Goal: Task Accomplishment & Management: Manage account settings

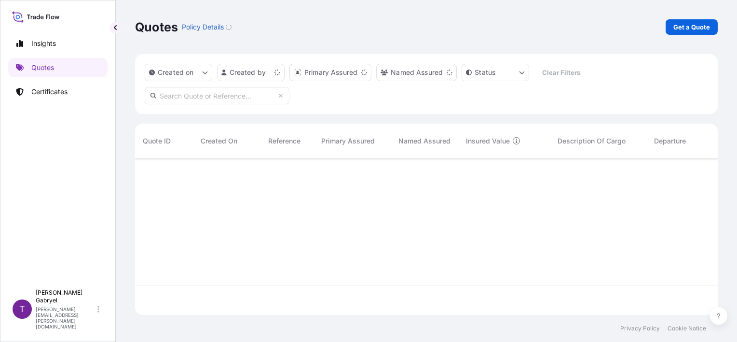
scroll to position [154, 575]
click at [70, 81] on div "Insights Quotes Certificates" at bounding box center [57, 154] width 99 height 259
click at [70, 86] on link "Certificates" at bounding box center [57, 91] width 99 height 19
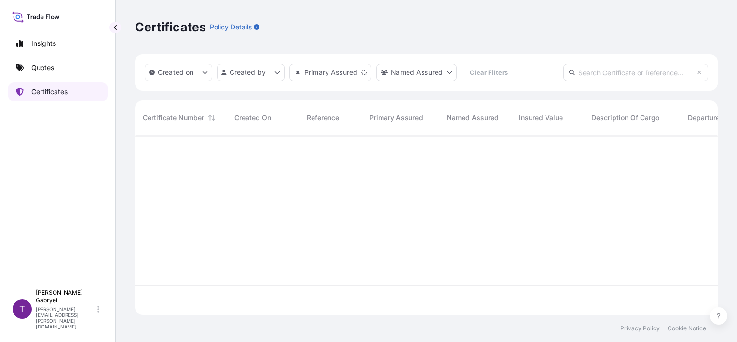
scroll to position [178, 575]
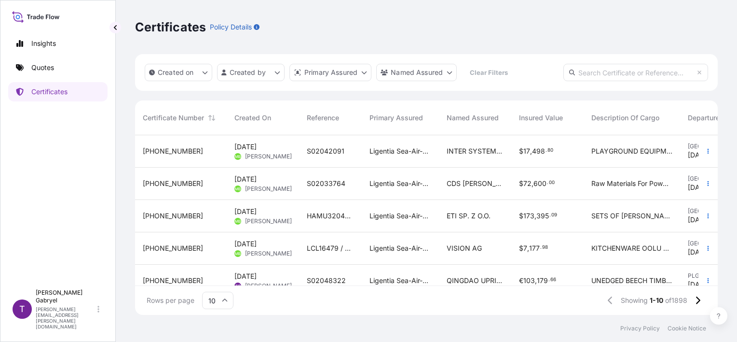
click at [672, 80] on input "text" at bounding box center [636, 72] width 145 height 17
paste input "S02047192"
type input "S02047192"
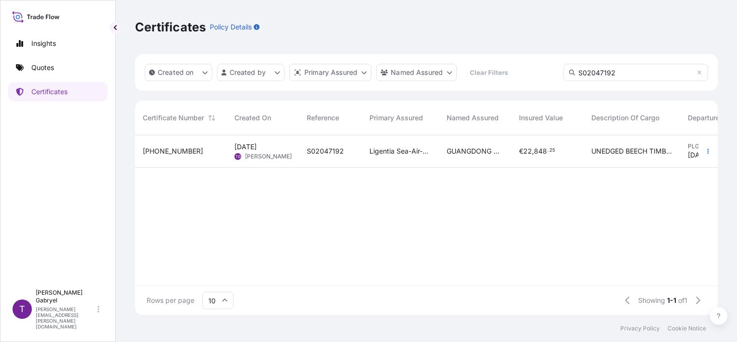
click at [378, 146] on span "Ligentia Sea-Air-Rail Sp. z o.o." at bounding box center [401, 151] width 62 height 10
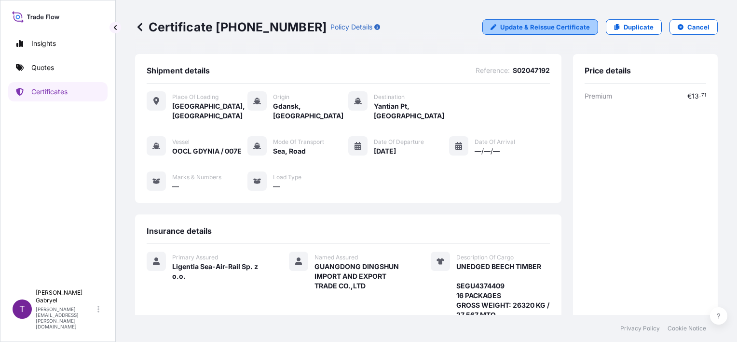
click at [557, 26] on p "Update & Reissue Certificate" at bounding box center [545, 27] width 90 height 10
select select "Road / [GEOGRAPHIC_DATA]"
select select "Sea"
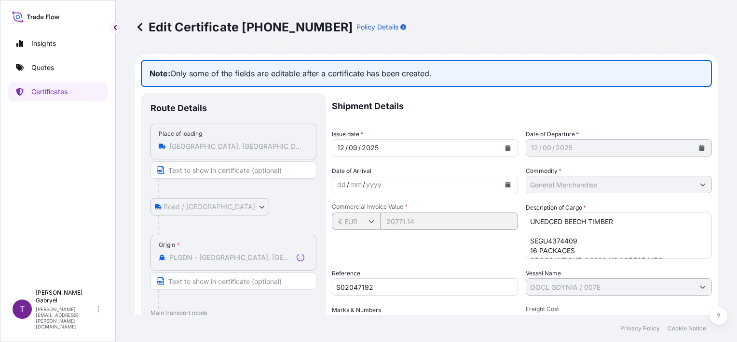
select select "31440"
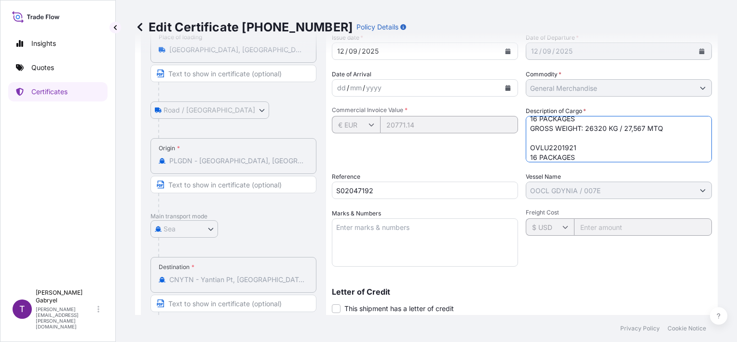
scroll to position [29, 0]
click at [593, 134] on textarea "UNEDGED BEECH TIMBER SEGU4374409 16 PACKAGES GROSS WEIGHT: 26320 KG / 27,567 MT…" at bounding box center [619, 139] width 186 height 46
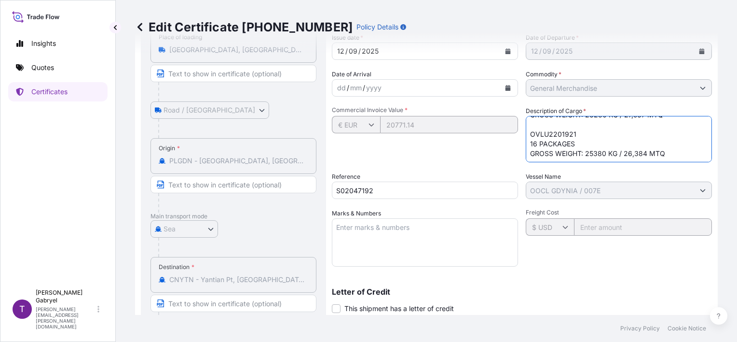
type textarea "UNEDGED BEECH TIMBER SEGU4374409 16 PACKAGES GROSS WEIGHT: 26230 KG / 27,567 MT…"
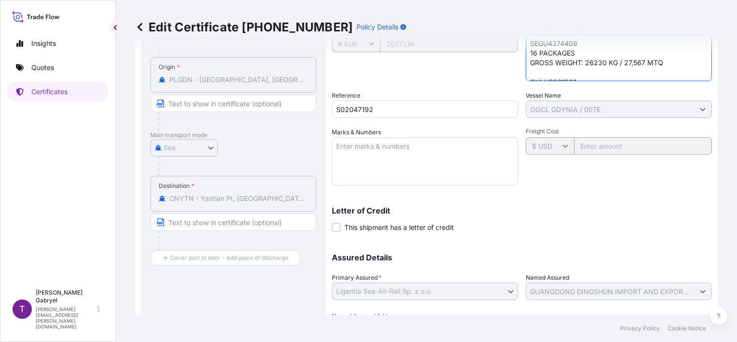
scroll to position [233, 0]
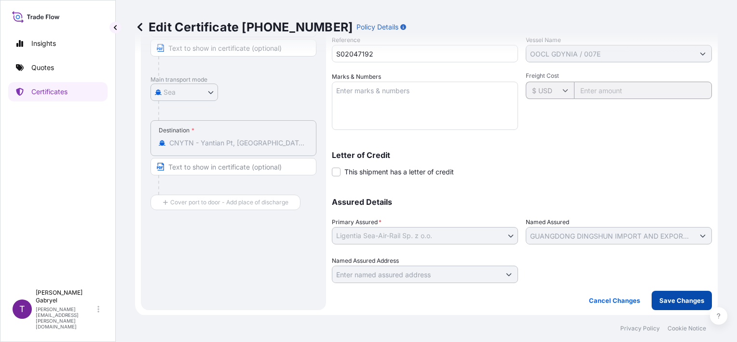
click at [672, 303] on p "Save Changes" at bounding box center [682, 300] width 45 height 10
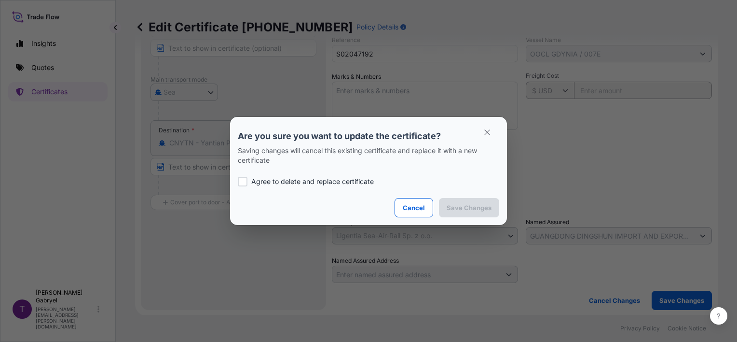
click at [332, 192] on div "Agree to delete and replace certificate" at bounding box center [369, 181] width 262 height 33
click at [334, 180] on p "Agree to delete and replace certificate" at bounding box center [312, 182] width 123 height 10
checkbox input "true"
click at [458, 208] on p "Save Changes" at bounding box center [469, 208] width 45 height 10
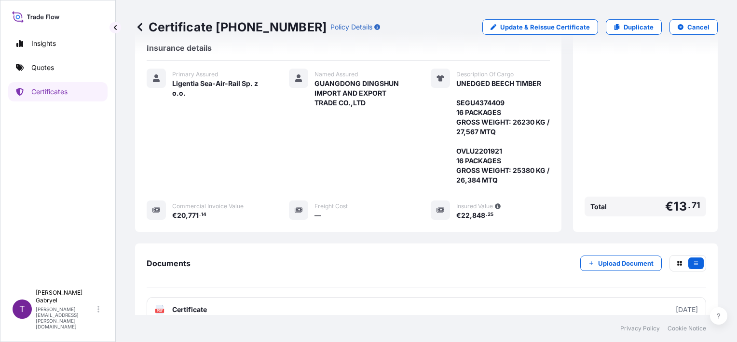
scroll to position [189, 0]
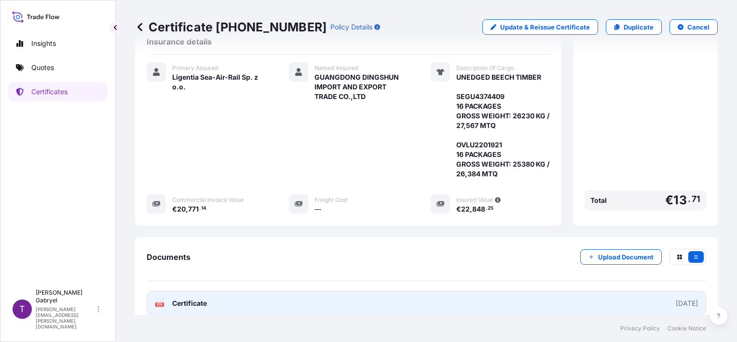
click at [326, 300] on link "PDF Certificate [DATE]" at bounding box center [427, 303] width 560 height 25
